Goal: Transaction & Acquisition: Purchase product/service

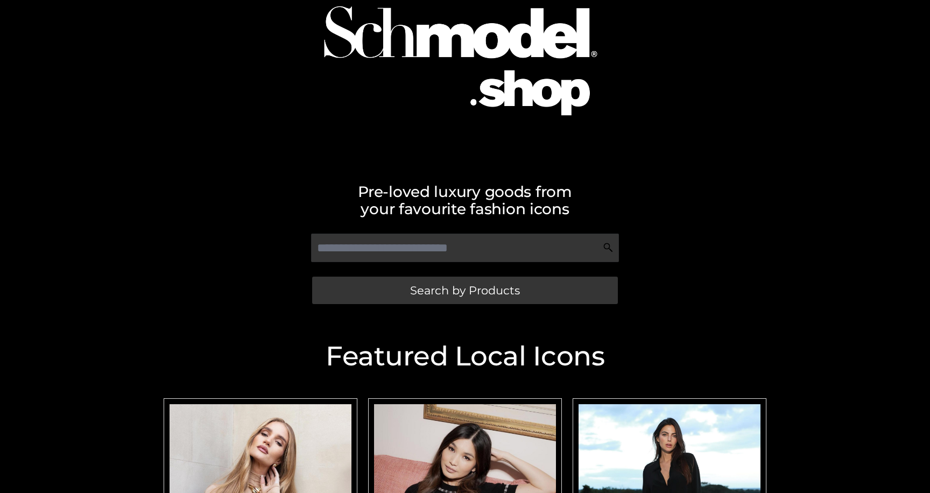
scroll to position [90, 0]
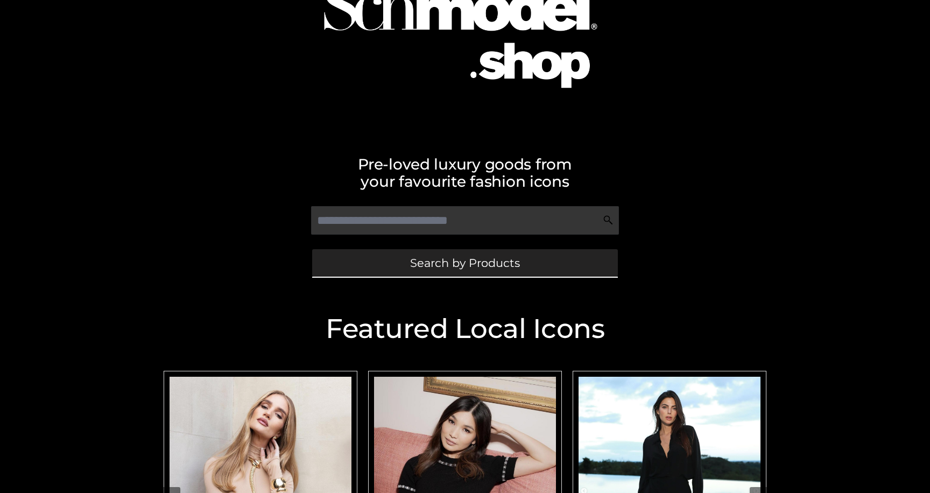
click at [392, 255] on link "Search by Products" at bounding box center [465, 262] width 306 height 27
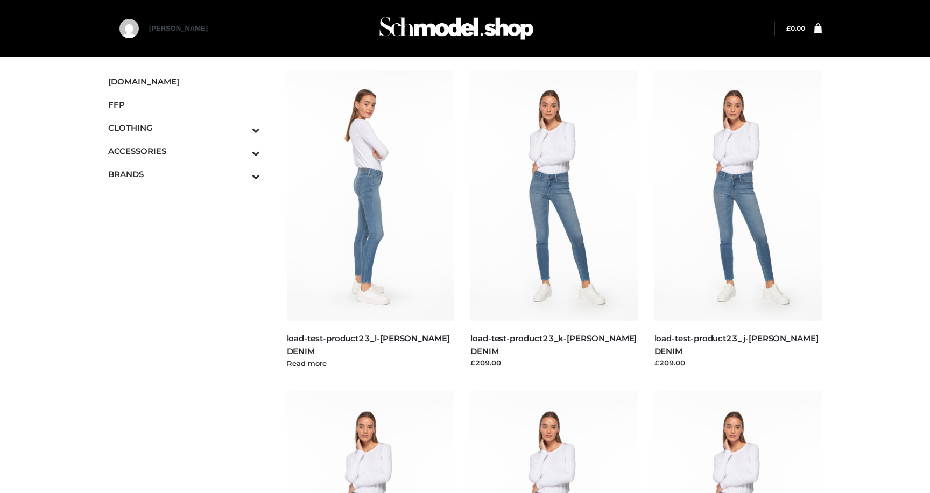
click at [381, 230] on img at bounding box center [371, 195] width 168 height 251
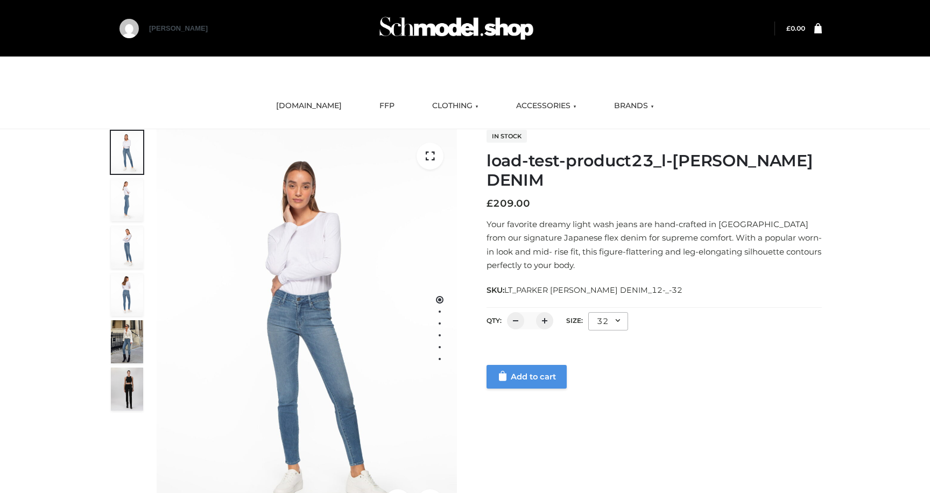
click at [520, 377] on link "Add to cart" at bounding box center [527, 377] width 80 height 24
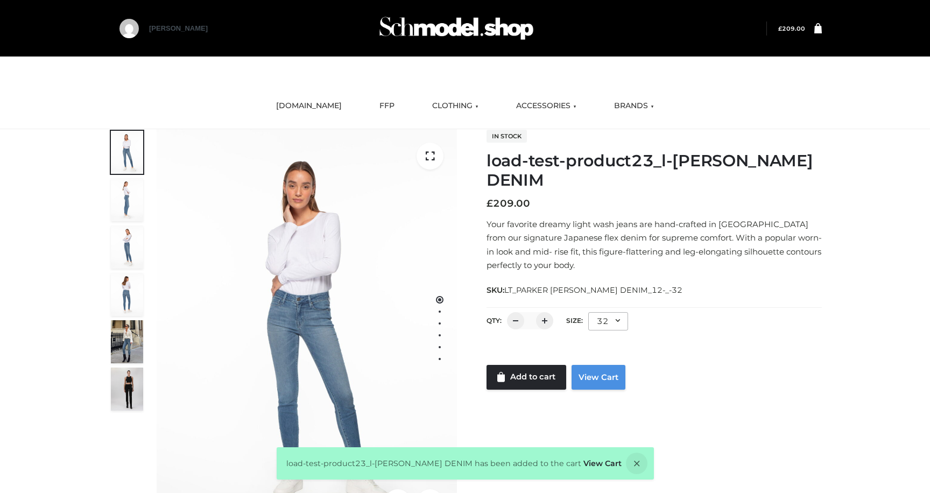
click at [593, 377] on link "View Cart" at bounding box center [599, 377] width 54 height 25
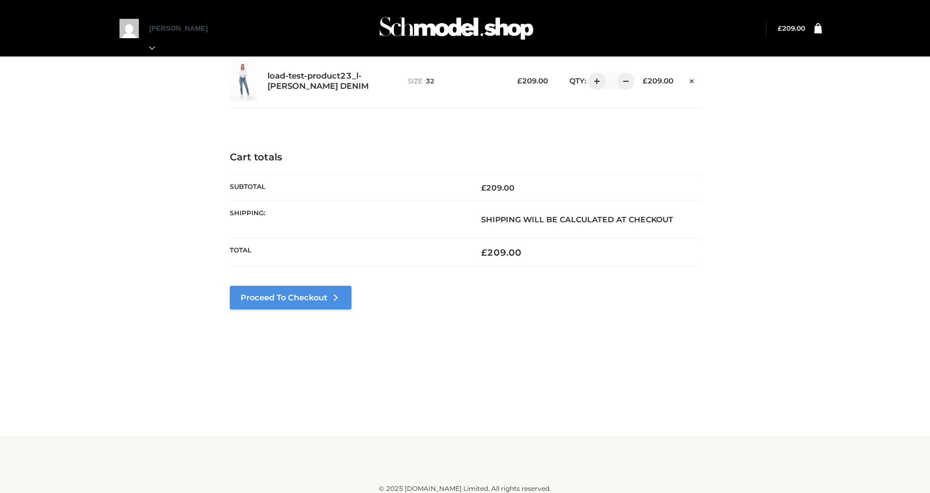
click at [311, 300] on link "Proceed to Checkout" at bounding box center [291, 298] width 122 height 24
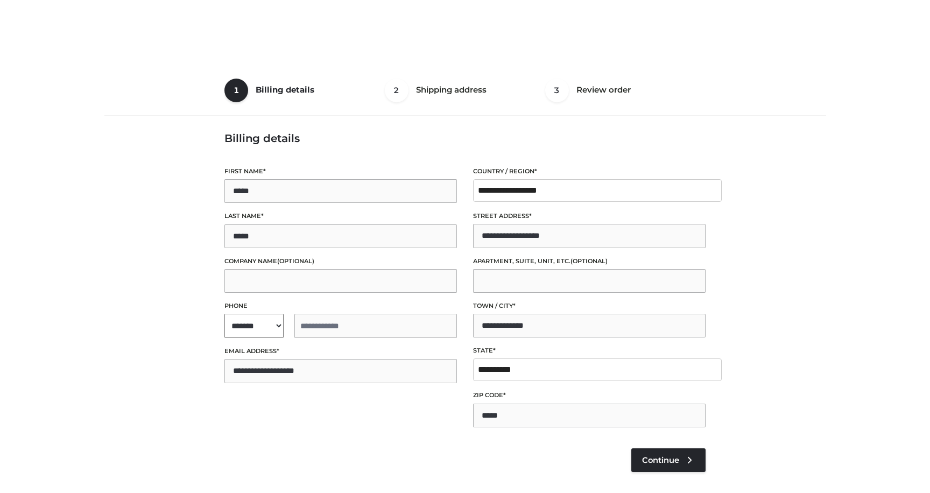
select select "**"
type input "**********"
select select "**"
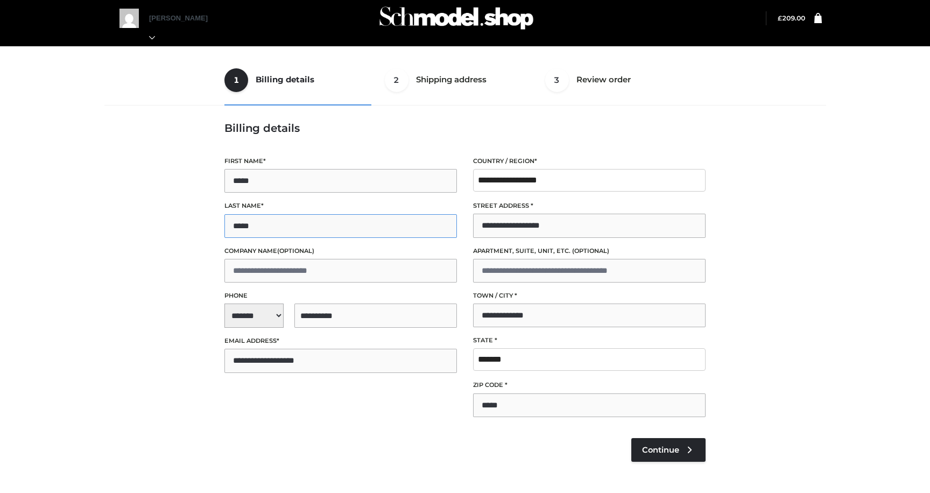
click at [353, 233] on input "*****" at bounding box center [340, 226] width 233 height 24
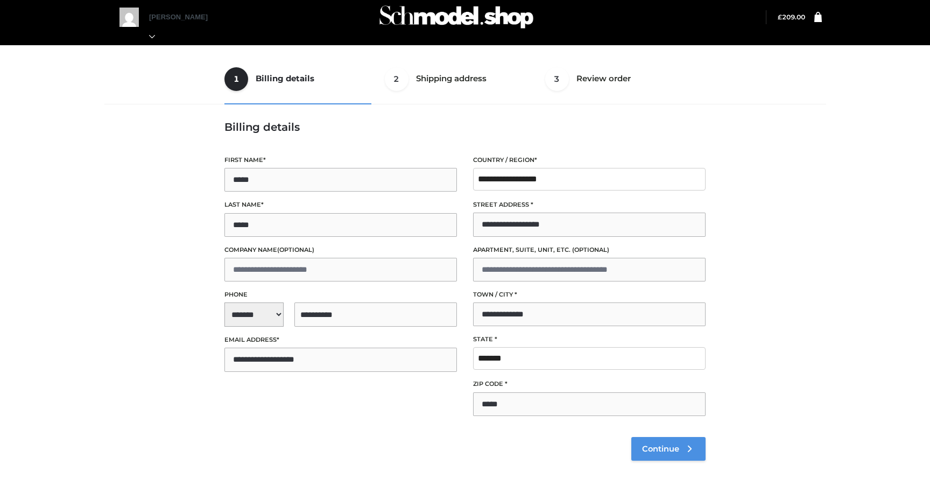
click at [664, 444] on span "Continue" at bounding box center [660, 449] width 37 height 10
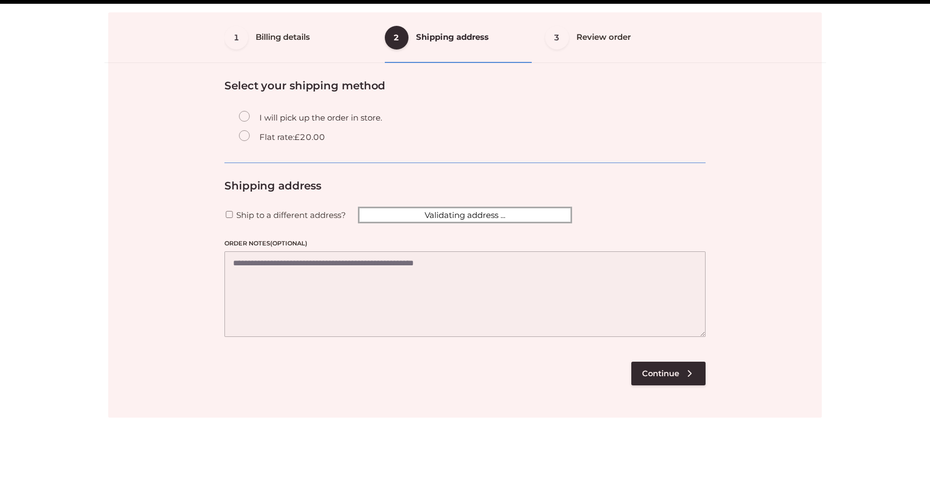
scroll to position [65, 0]
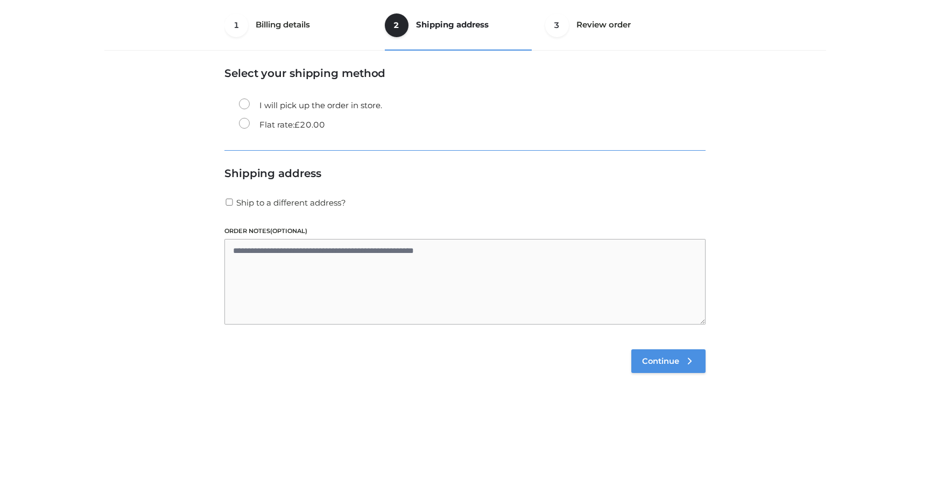
click at [649, 361] on span "Continue" at bounding box center [660, 361] width 37 height 10
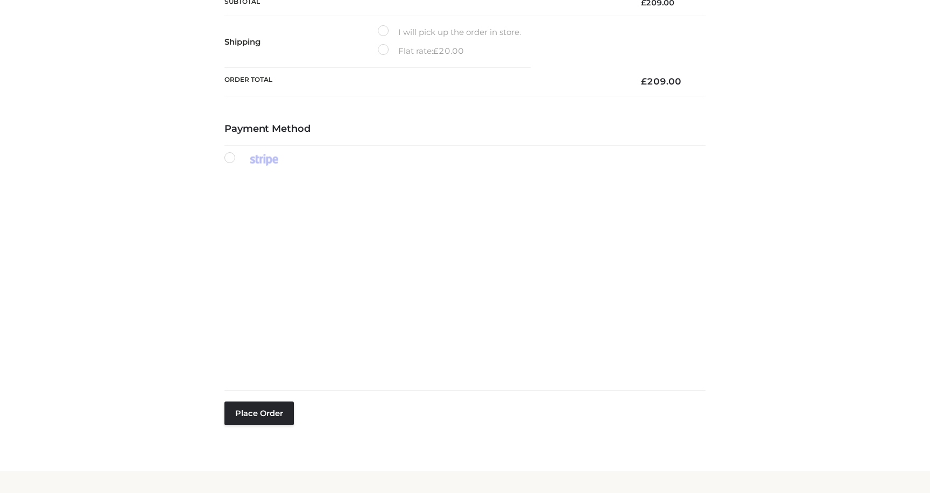
scroll to position [305, 0]
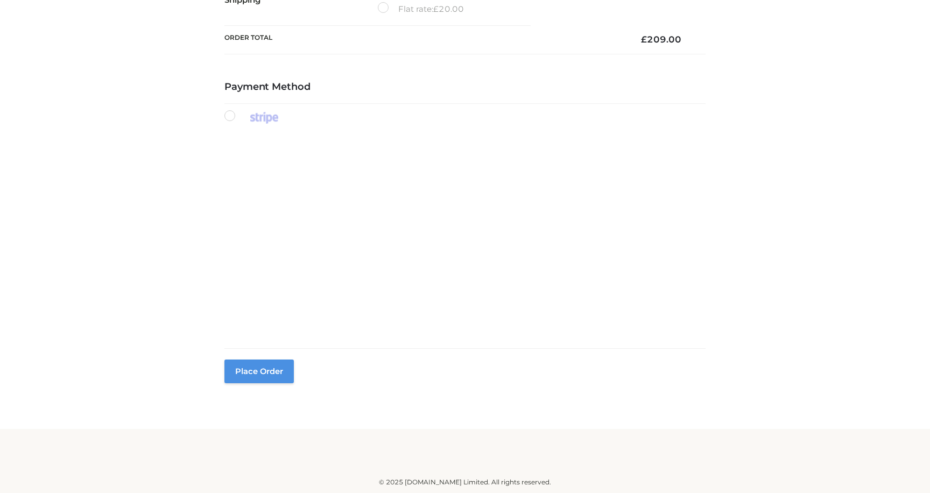
click at [257, 375] on button "Place order" at bounding box center [258, 372] width 69 height 24
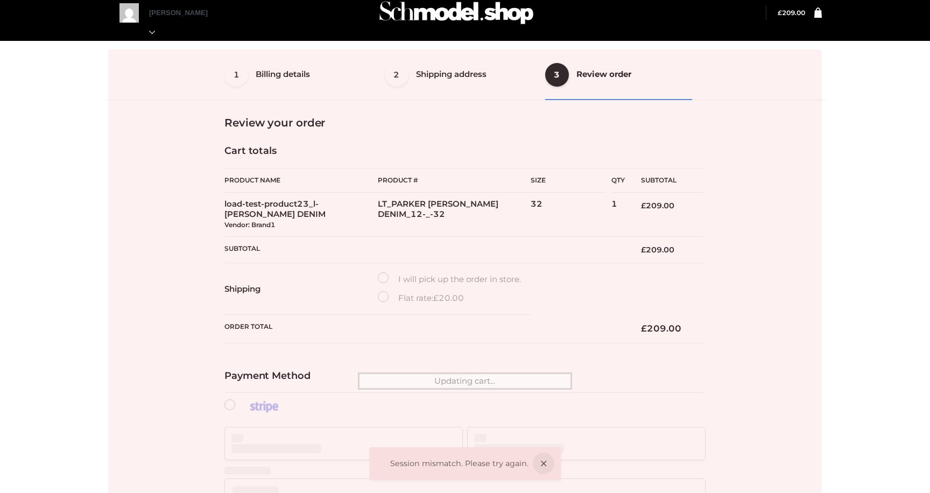
scroll to position [11, 0]
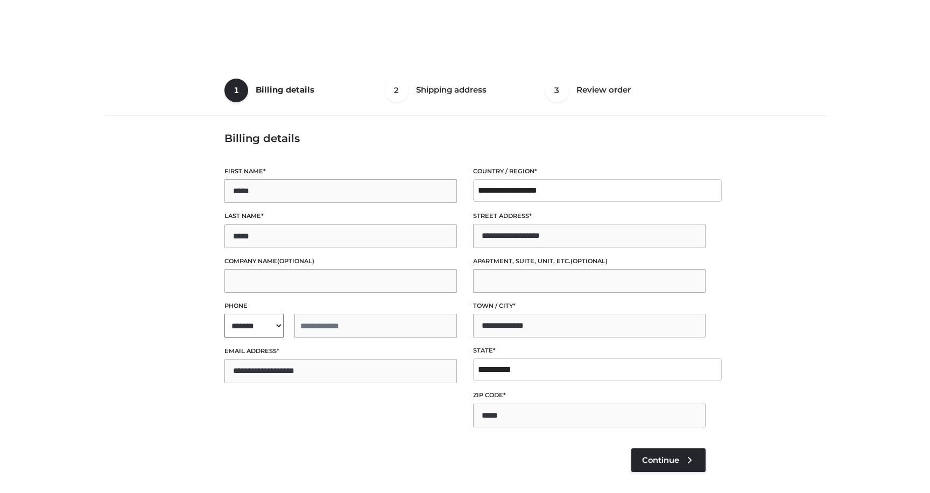
scroll to position [11, 0]
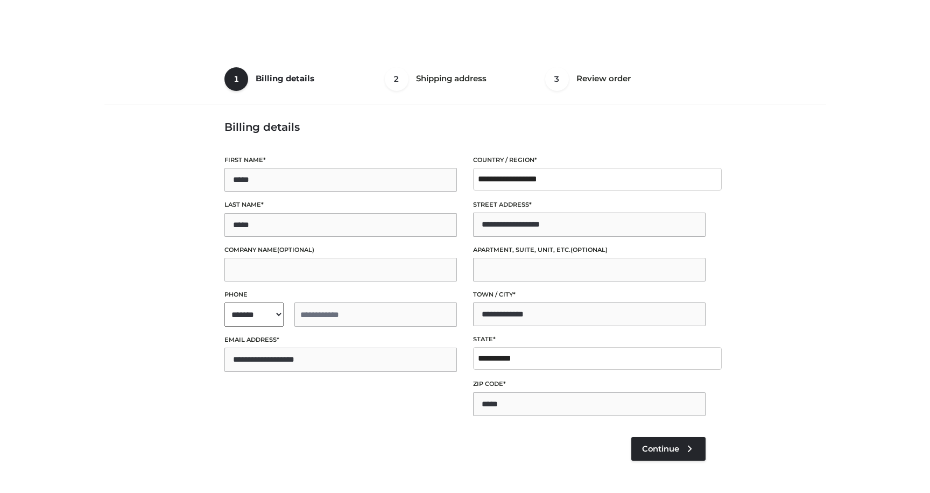
select select "**"
type input "**********"
select select "**"
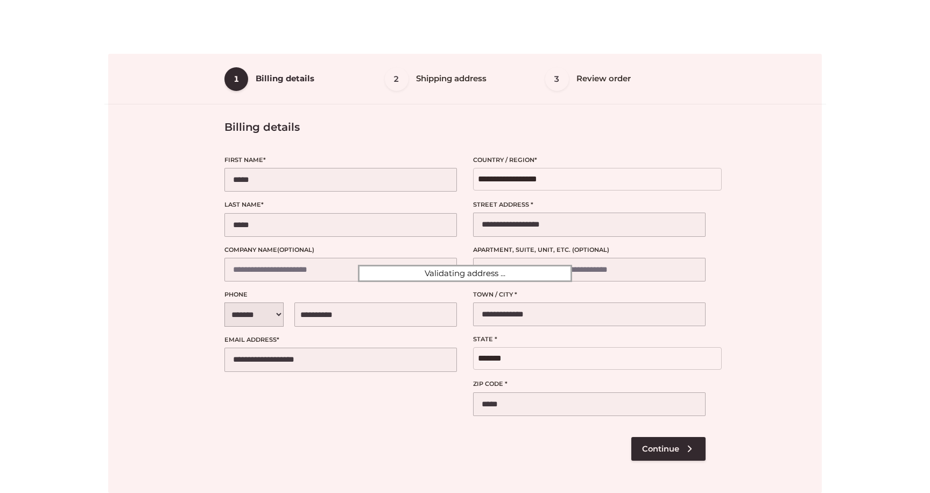
select select "**"
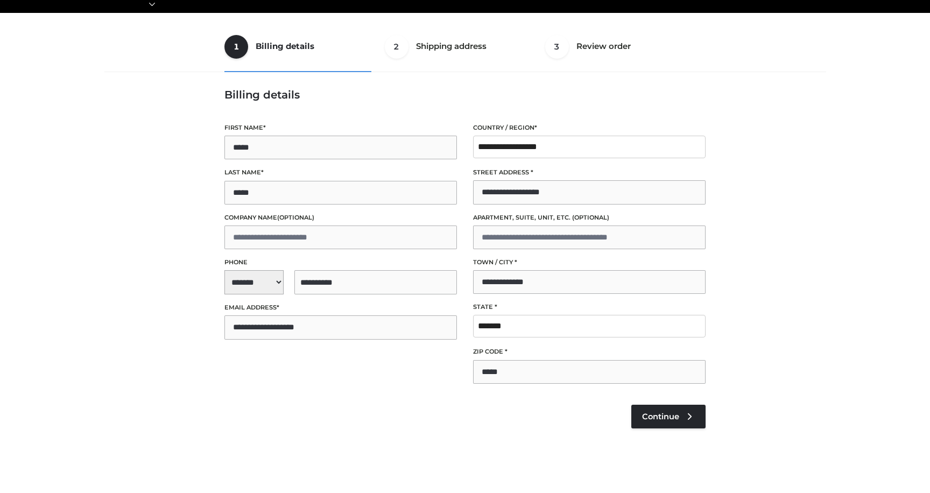
scroll to position [75, 0]
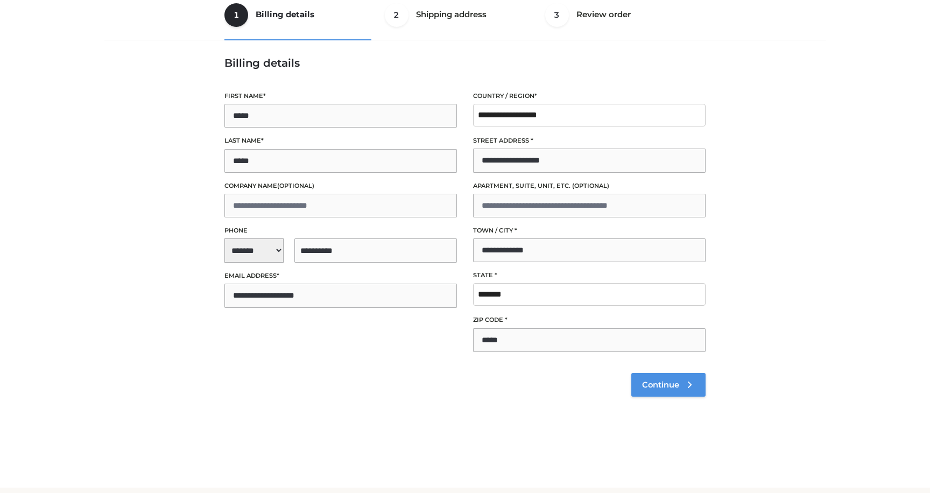
click at [654, 387] on span "Continue" at bounding box center [660, 385] width 37 height 10
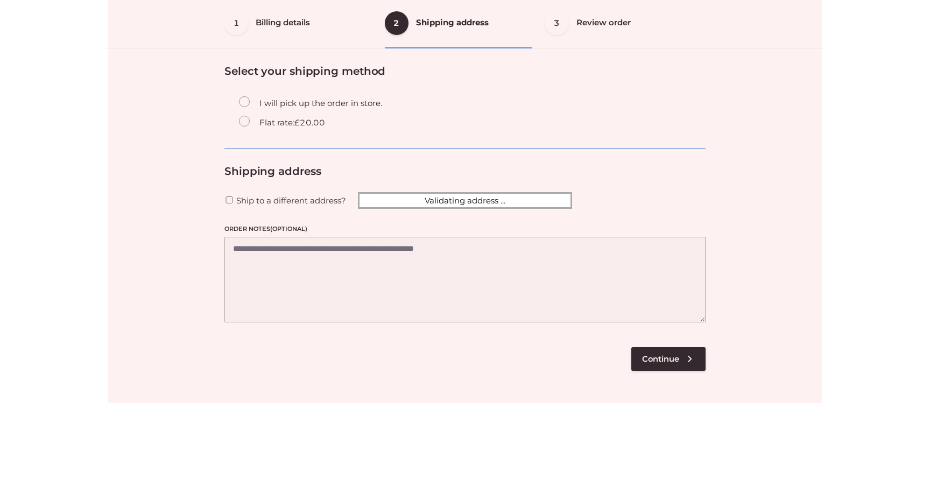
scroll to position [65, 0]
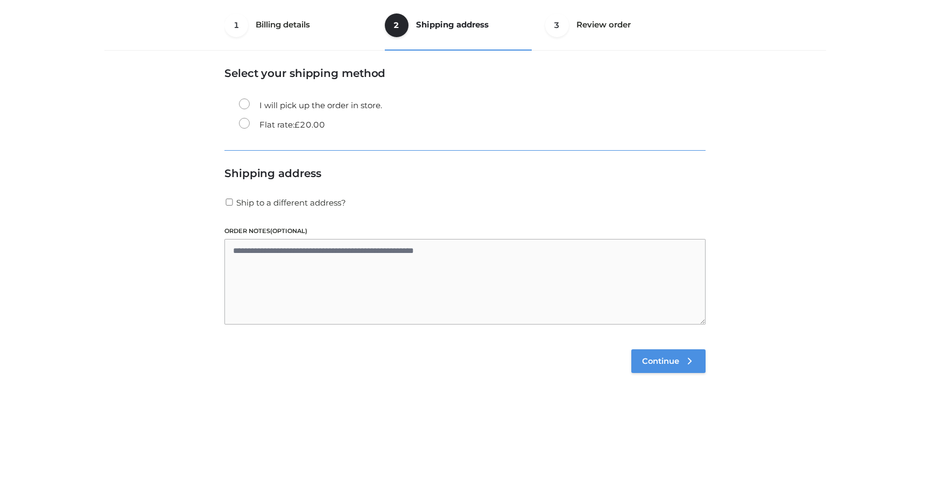
click at [663, 360] on span "Continue" at bounding box center [660, 361] width 37 height 10
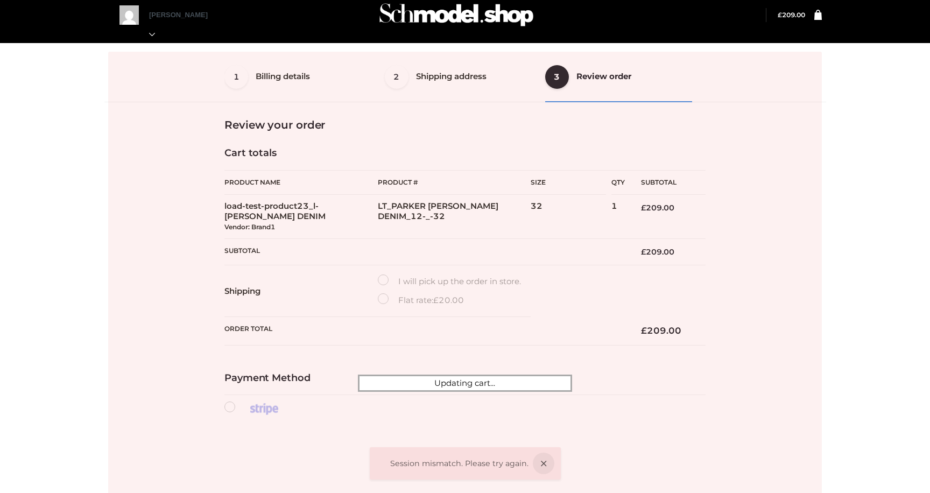
scroll to position [11, 0]
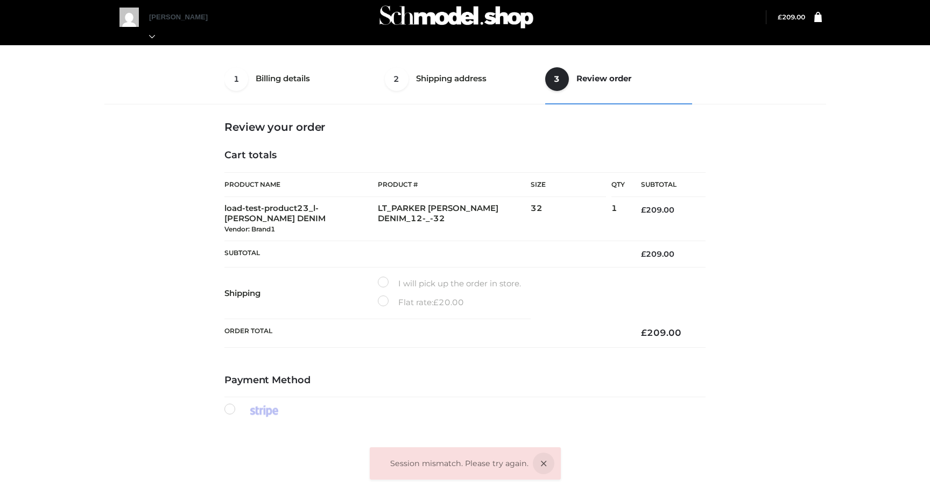
click at [418, 462] on ol "Session mismatch. Please try again." at bounding box center [459, 463] width 138 height 13
copy li "Session mismatch. Please try again."
click at [795, 16] on bdi "£ 209.00" at bounding box center [791, 17] width 27 height 8
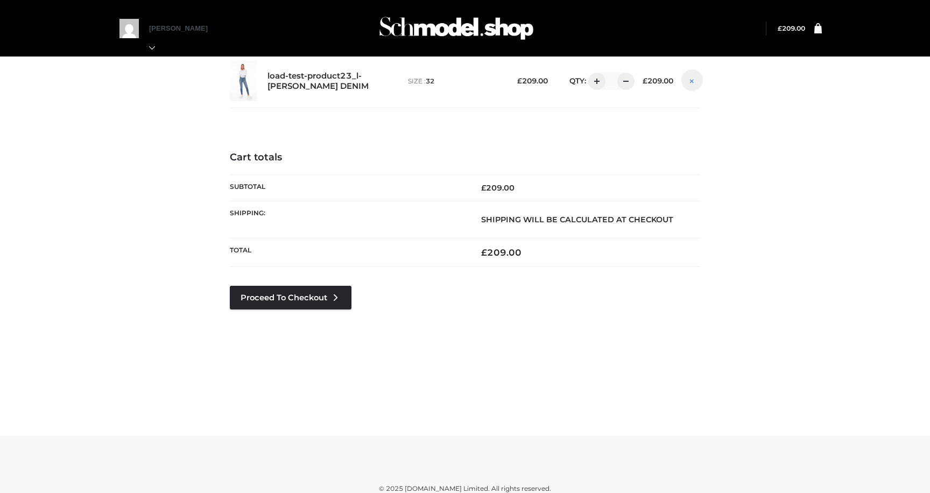
click at [693, 81] on icon at bounding box center [692, 80] width 4 height 8
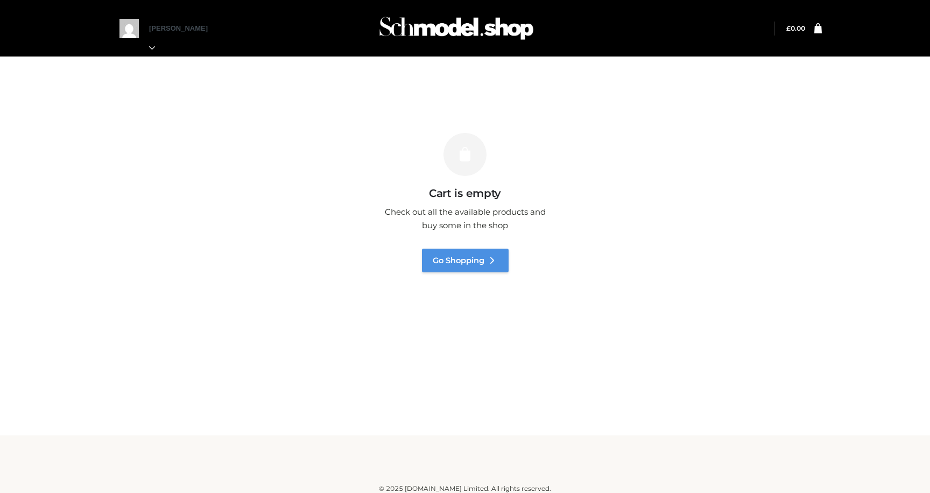
click at [442, 260] on link "Go Shopping" at bounding box center [465, 261] width 87 height 24
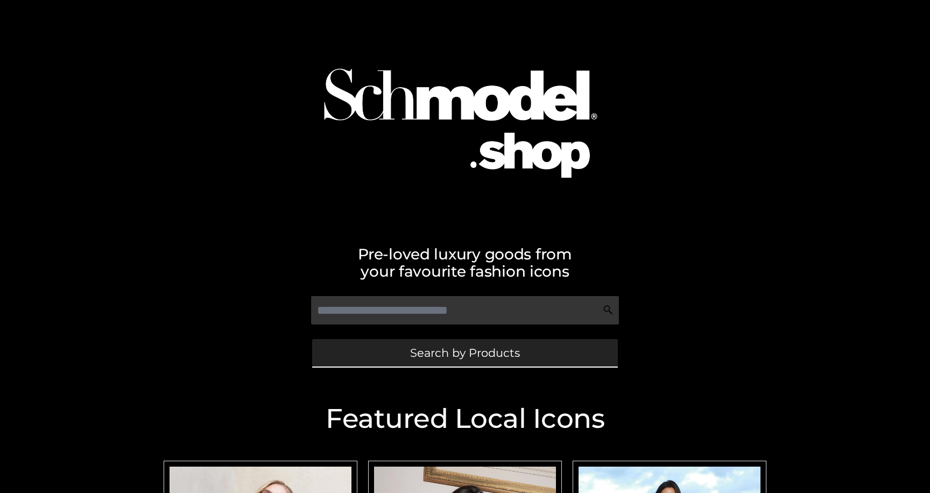
click at [396, 356] on link "Search by Products" at bounding box center [465, 352] width 306 height 27
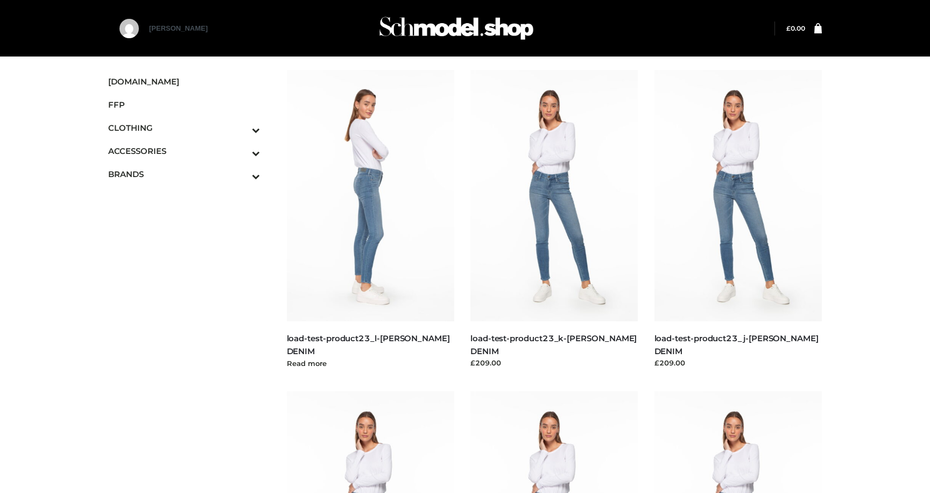
click at [368, 226] on img at bounding box center [371, 195] width 168 height 251
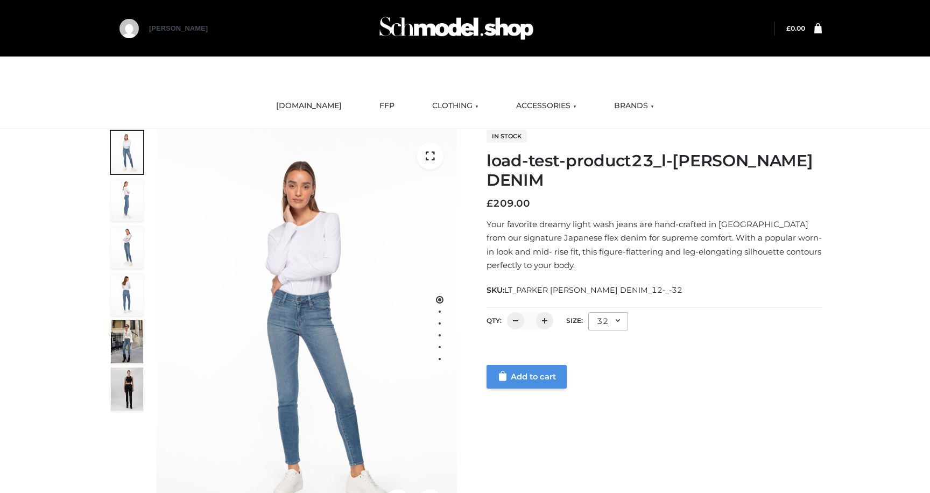
click at [528, 378] on link "Add to cart" at bounding box center [527, 377] width 80 height 24
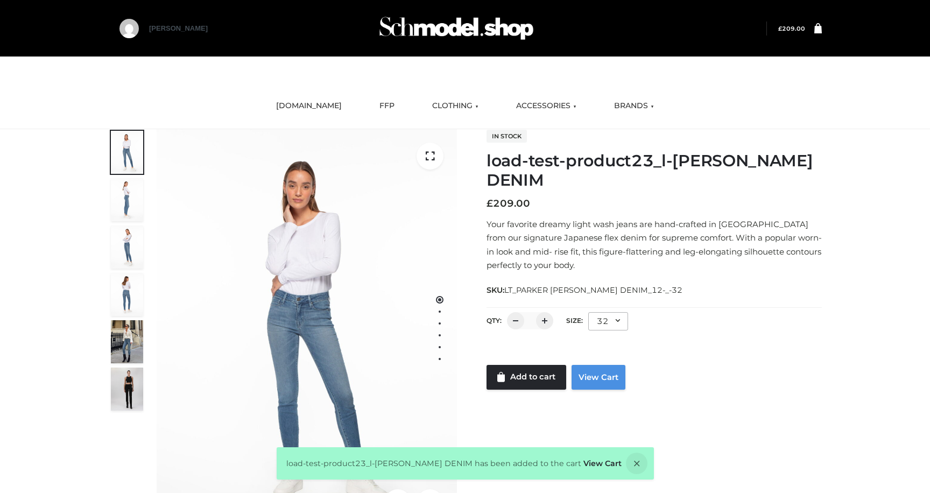
click at [594, 372] on link "View Cart" at bounding box center [599, 377] width 54 height 25
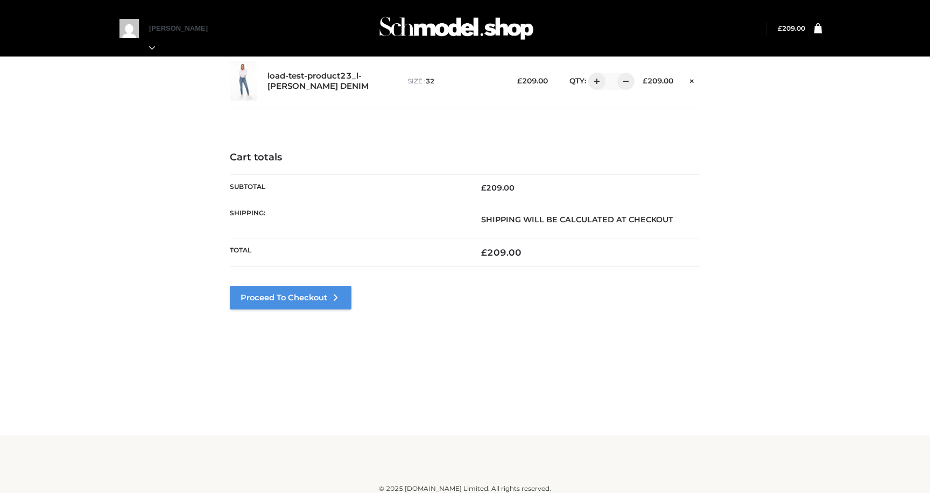
click at [313, 301] on link "Proceed to Checkout" at bounding box center [291, 298] width 122 height 24
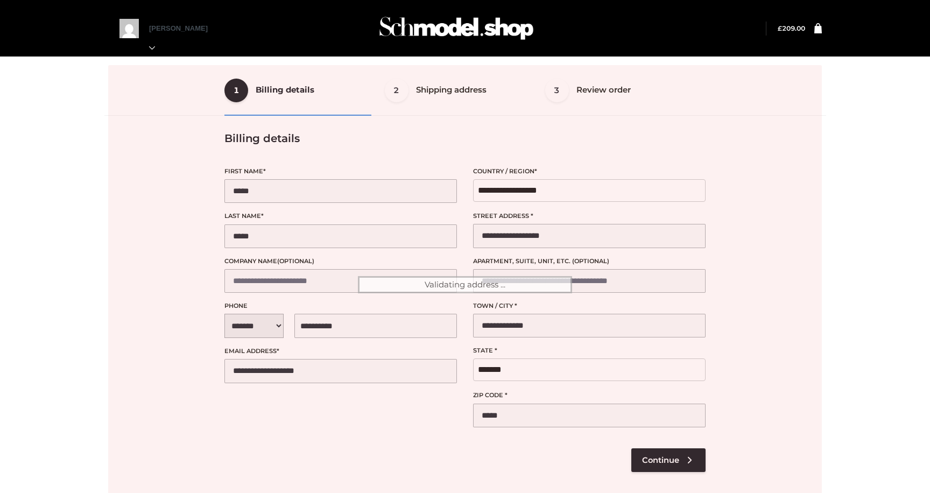
select select "**"
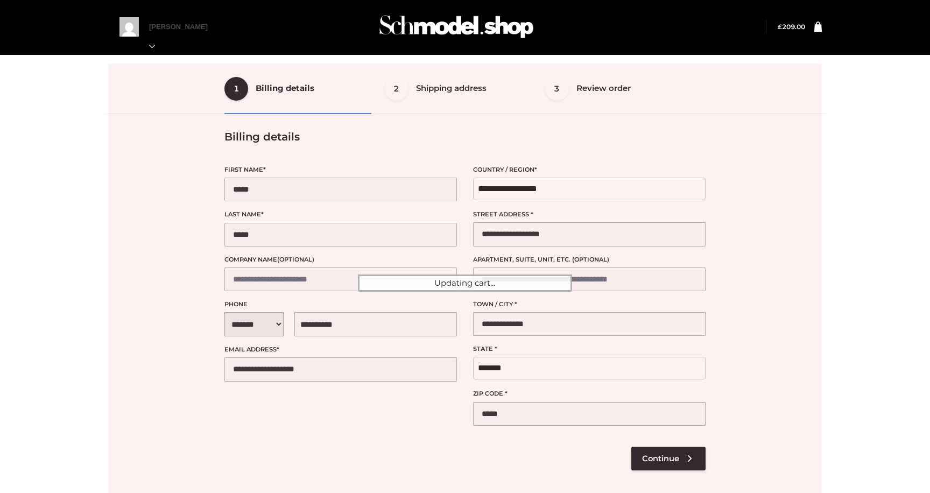
click at [661, 458] on div at bounding box center [465, 283] width 714 height 439
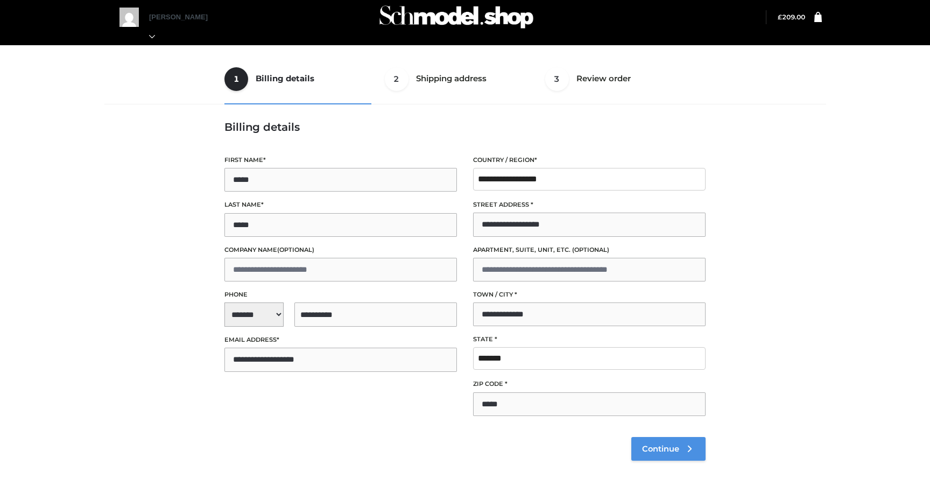
click at [655, 450] on span "Continue" at bounding box center [660, 449] width 37 height 10
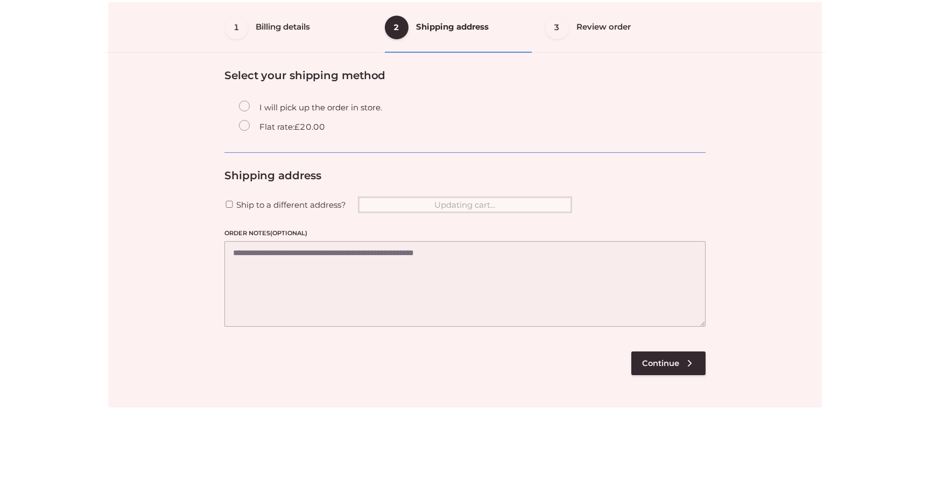
scroll to position [65, 0]
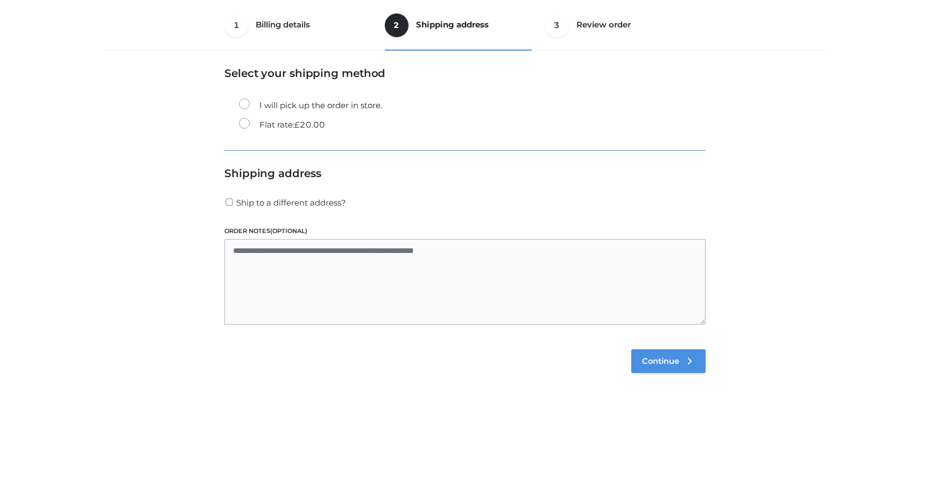
click at [654, 361] on span "Continue" at bounding box center [660, 361] width 37 height 10
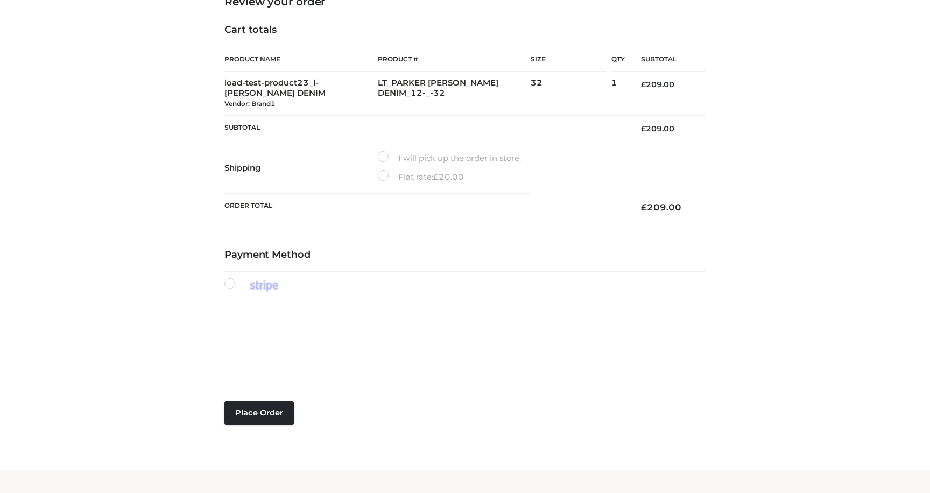
scroll to position [147, 0]
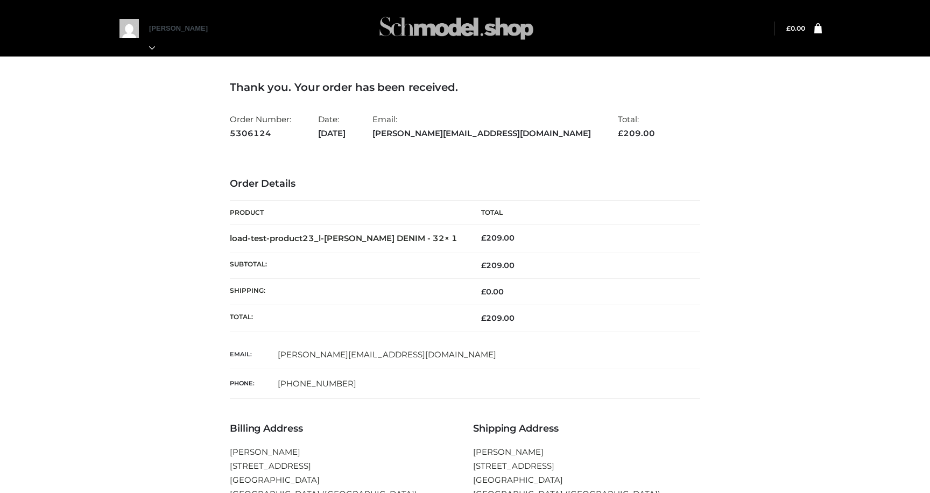
click at [460, 19] on img at bounding box center [456, 28] width 161 height 43
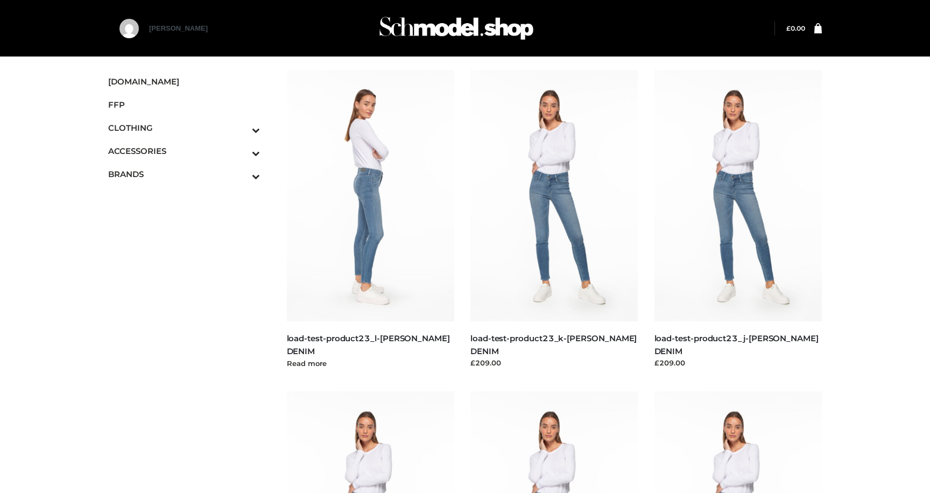
click at [390, 171] on img at bounding box center [371, 195] width 168 height 251
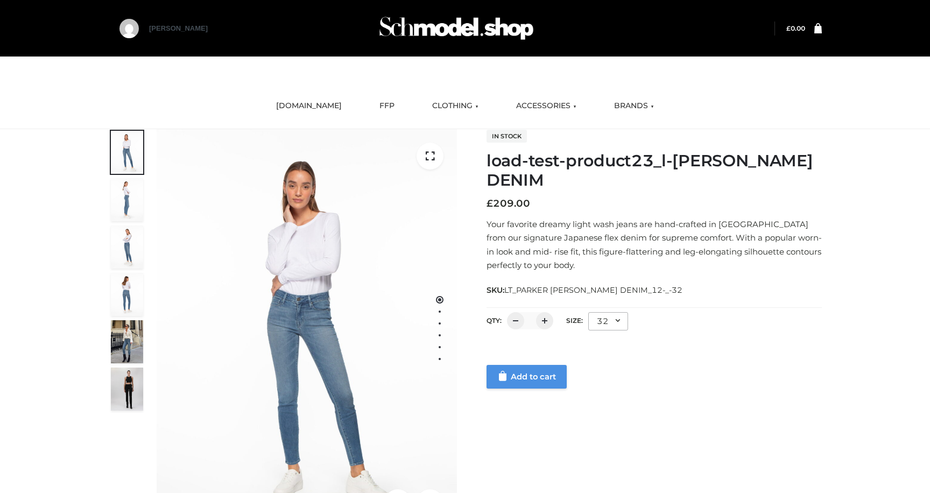
click at [519, 376] on link "Add to cart" at bounding box center [527, 377] width 80 height 24
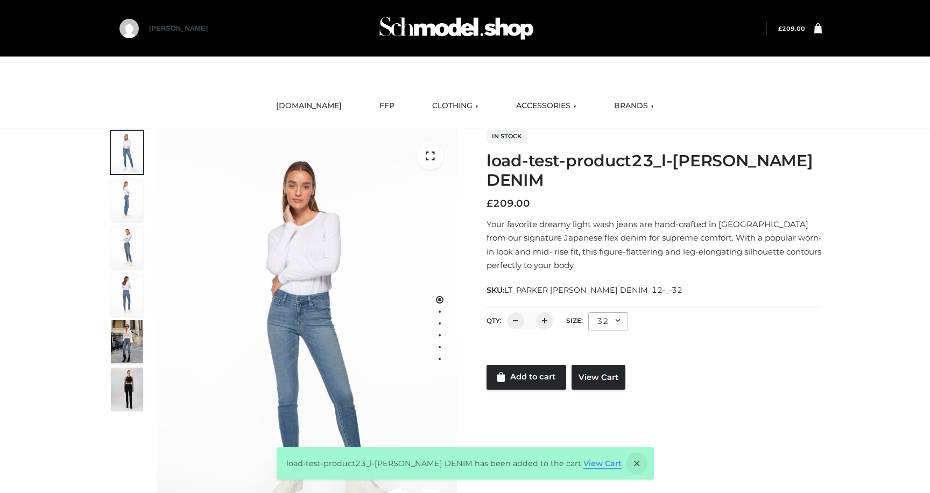
click at [588, 463] on link "View Cart" at bounding box center [603, 464] width 38 height 10
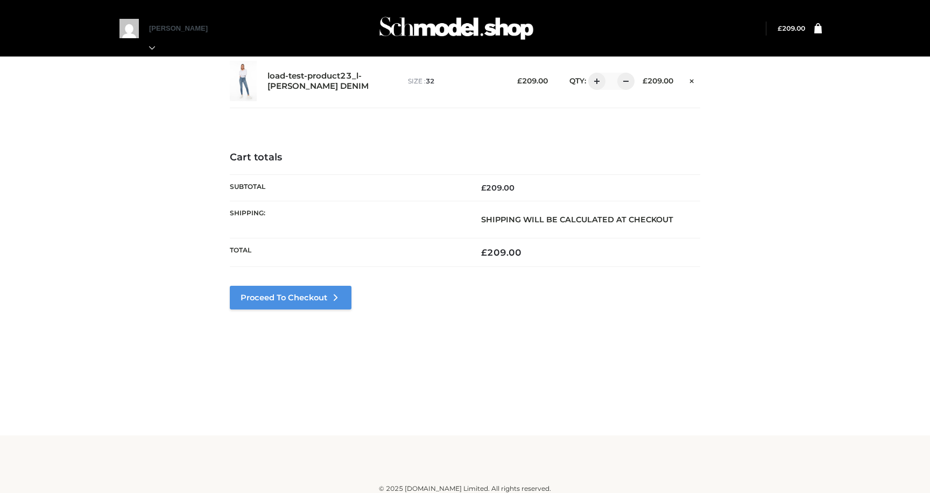
click at [331, 300] on link "Proceed to Checkout" at bounding box center [291, 298] width 122 height 24
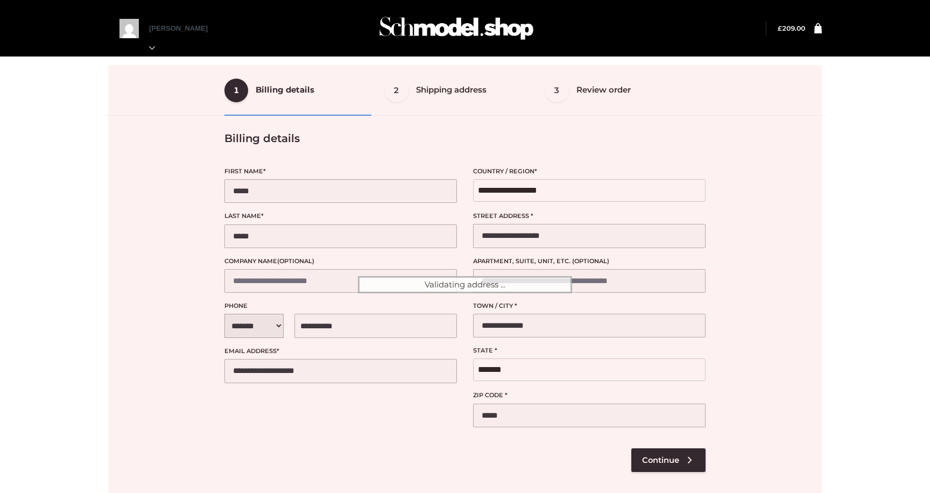
select select "**"
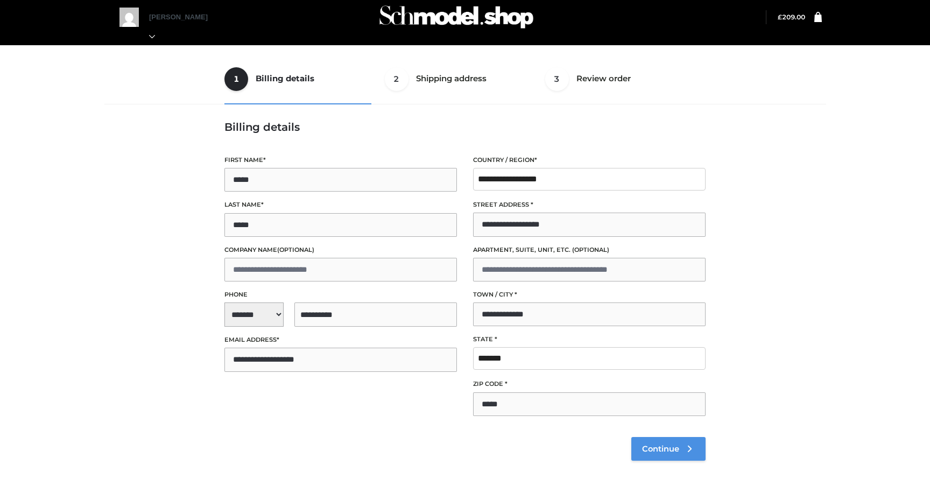
click at [644, 443] on link "Continue" at bounding box center [668, 449] width 74 height 24
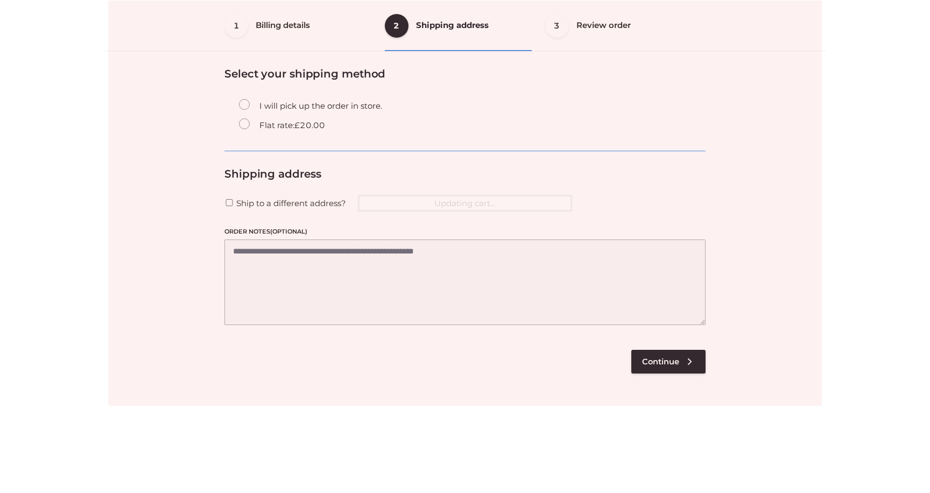
scroll to position [65, 0]
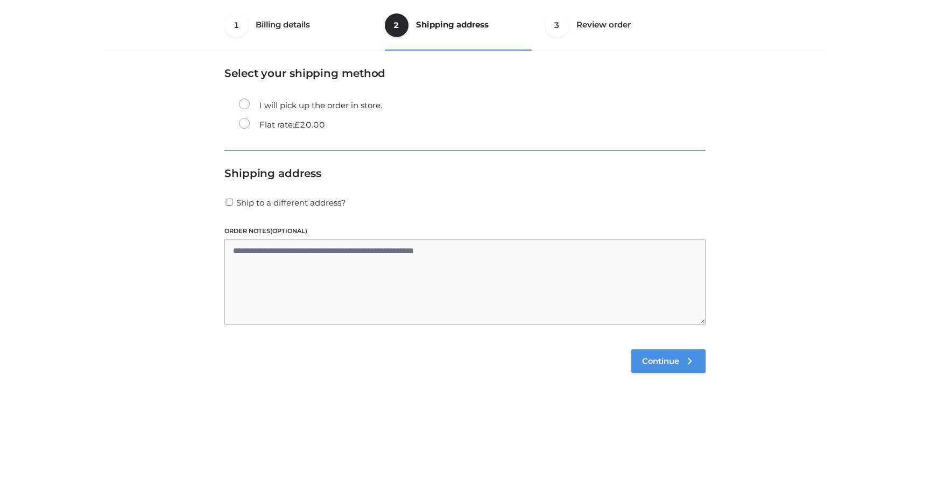
click at [662, 362] on span "Continue" at bounding box center [660, 361] width 37 height 10
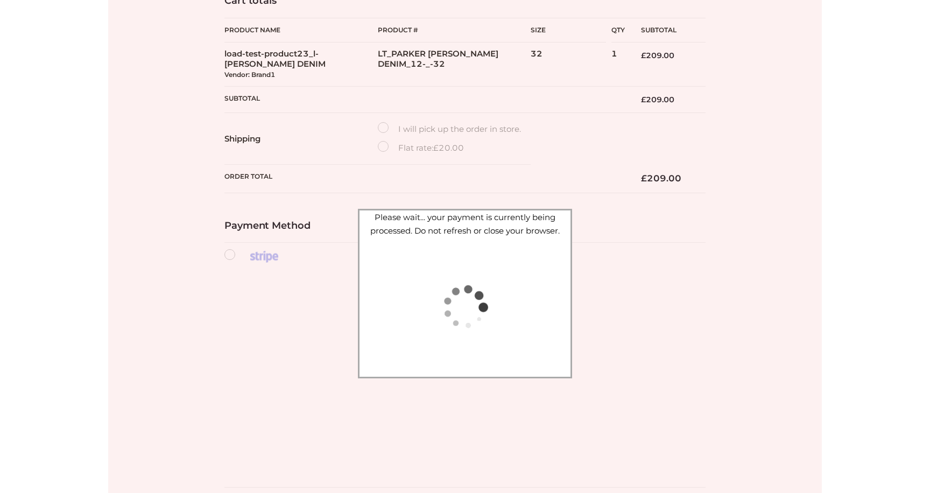
scroll to position [224, 0]
